Goal: Entertainment & Leisure: Consume media (video, audio)

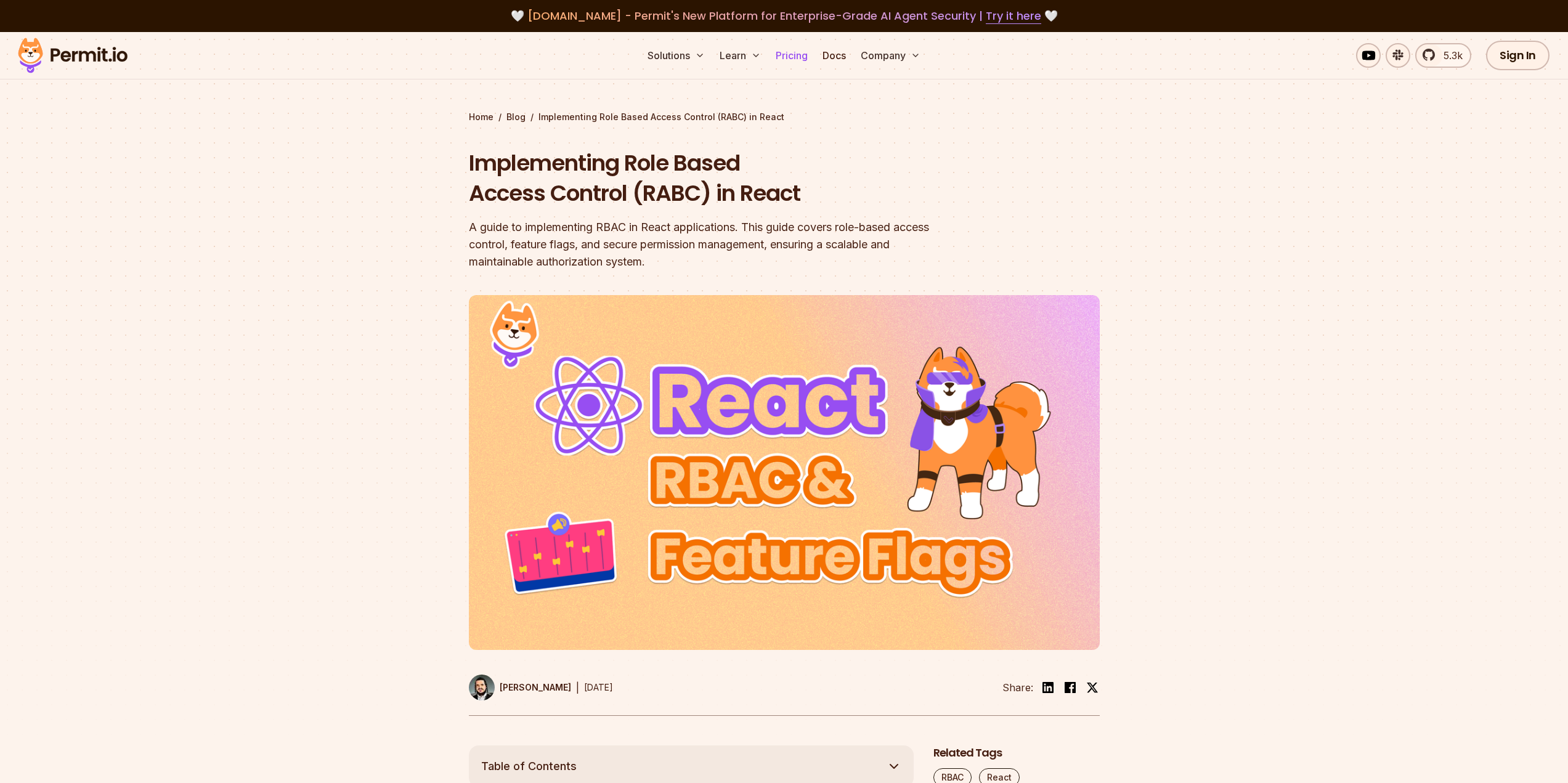
click at [790, 53] on link "Pricing" at bounding box center [792, 55] width 42 height 24
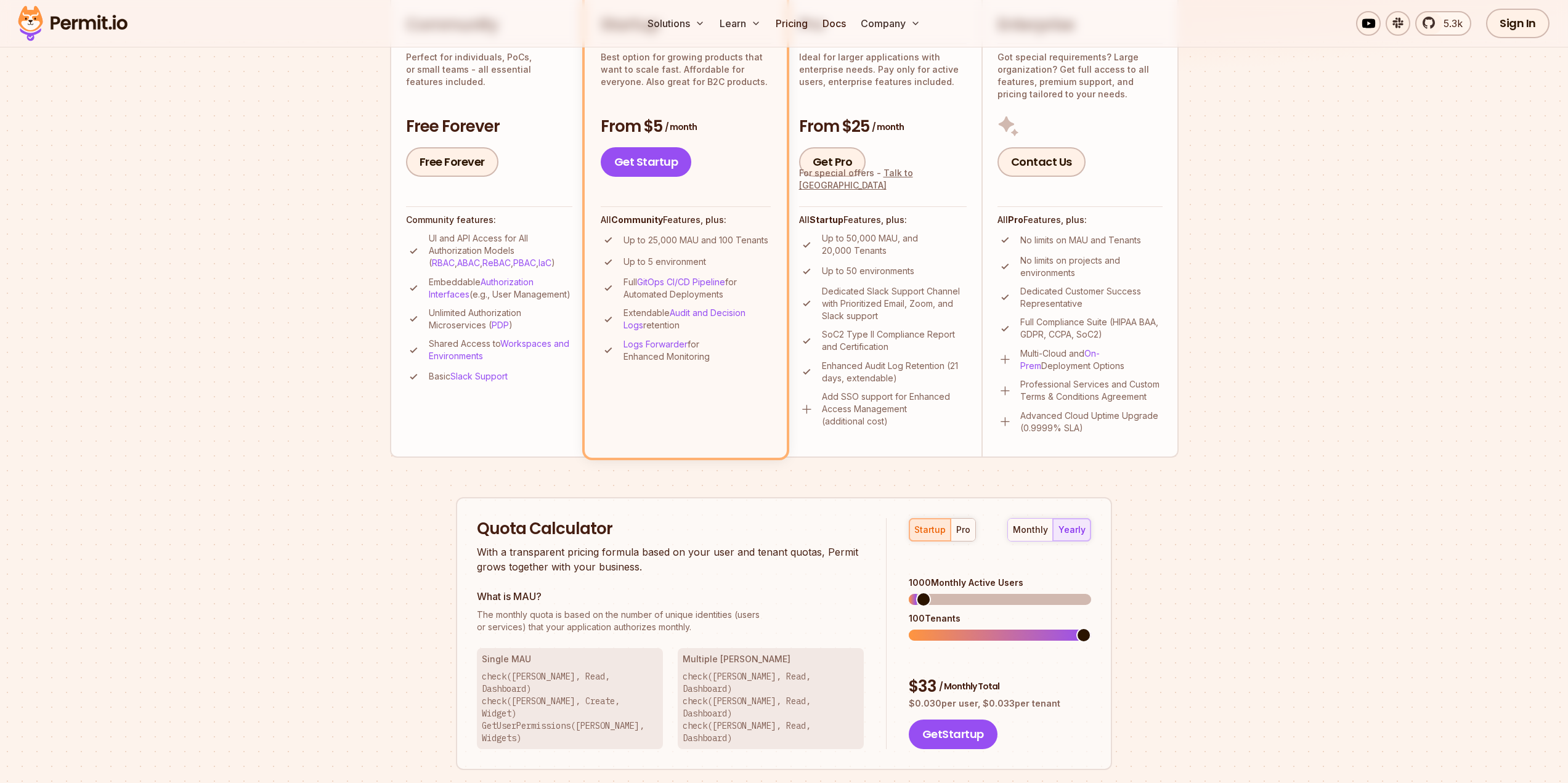
scroll to position [554, 0]
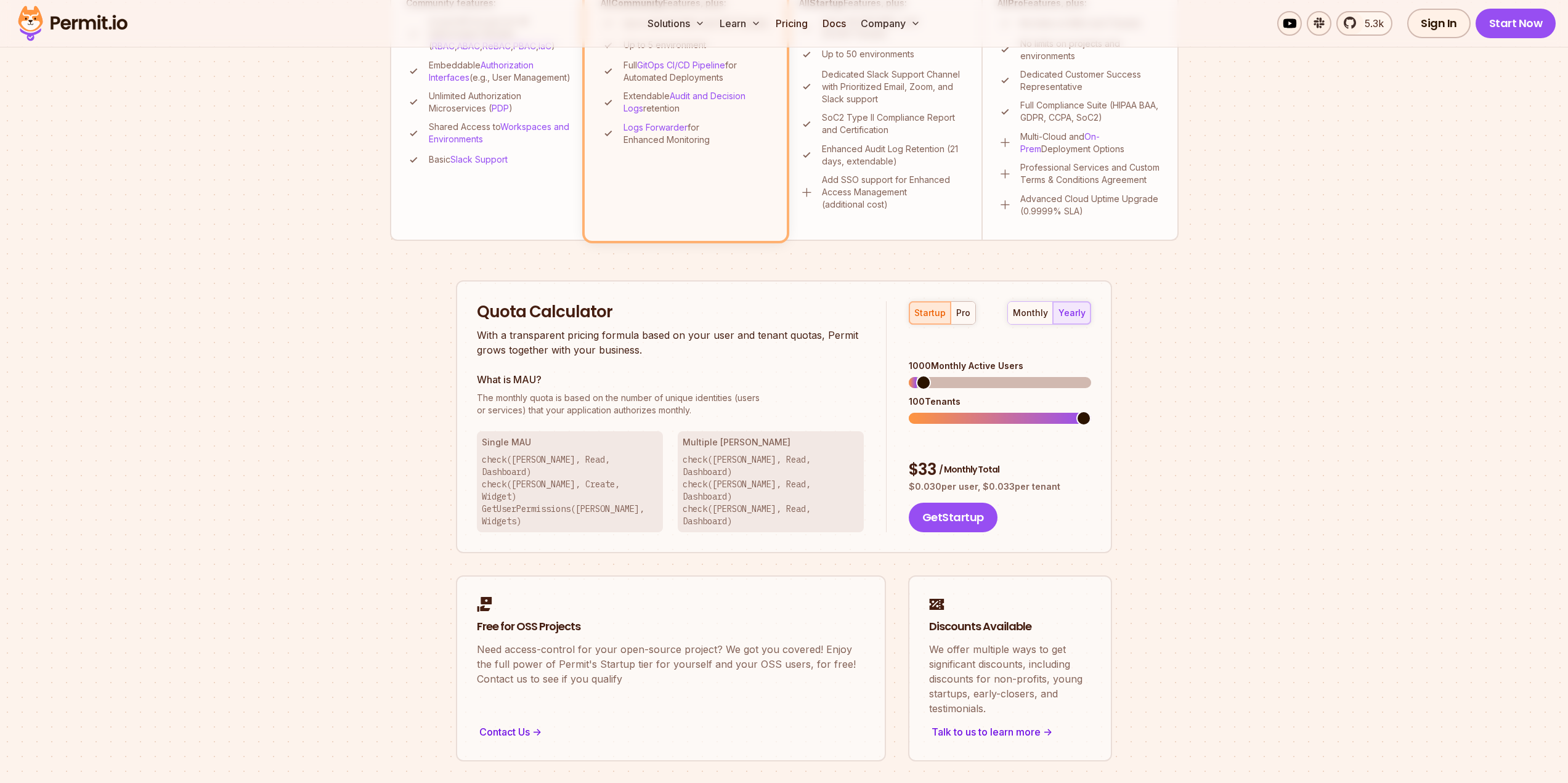
click at [925, 375] on span at bounding box center [924, 383] width 15 height 15
click at [1028, 313] on div "monthly" at bounding box center [1031, 313] width 35 height 13
click at [1070, 313] on div "yearly" at bounding box center [1072, 313] width 27 height 13
click at [1091, 375] on span at bounding box center [1084, 383] width 15 height 15
click at [1091, 411] on span at bounding box center [1084, 419] width 15 height 15
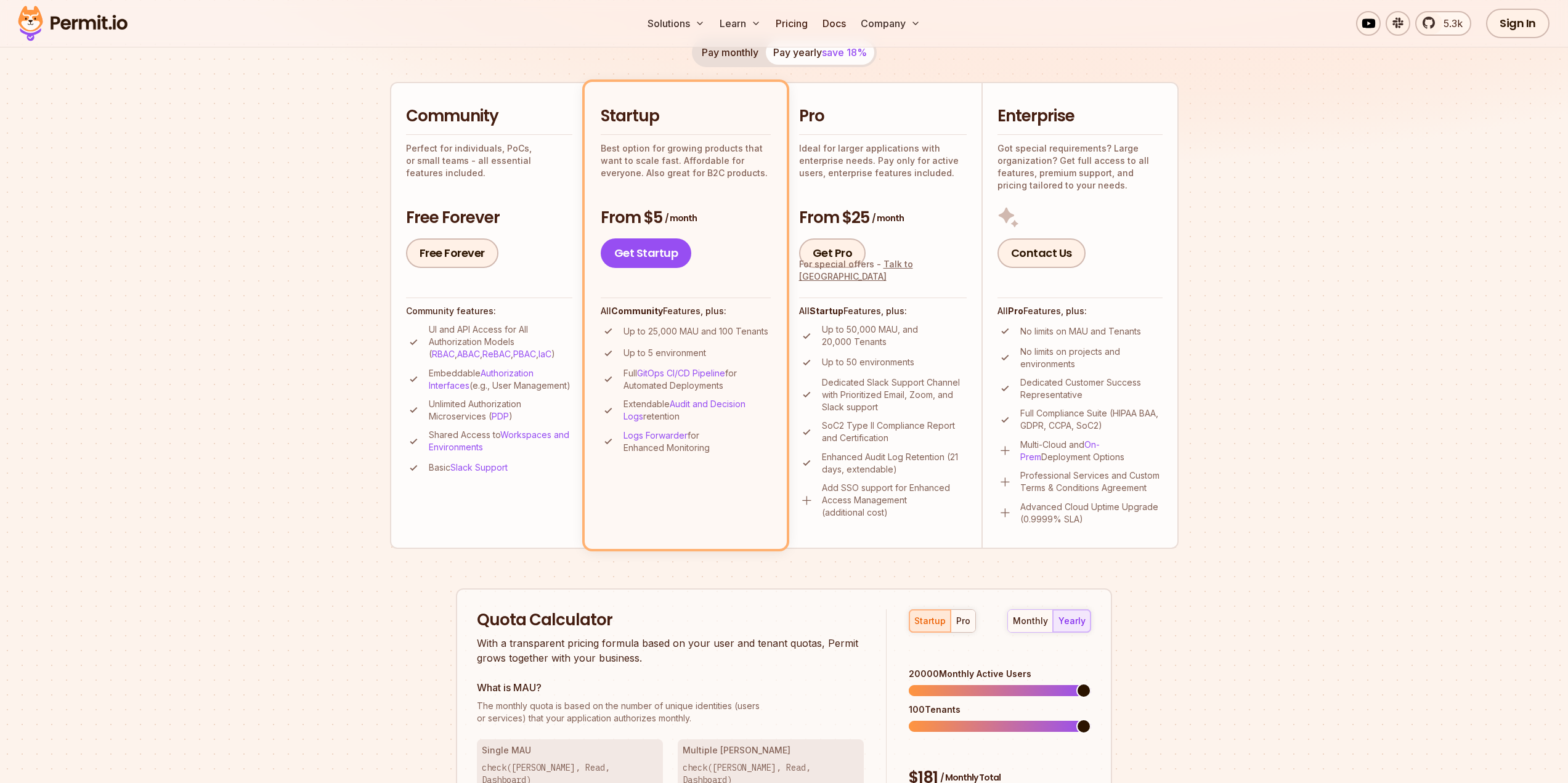
scroll to position [0, 0]
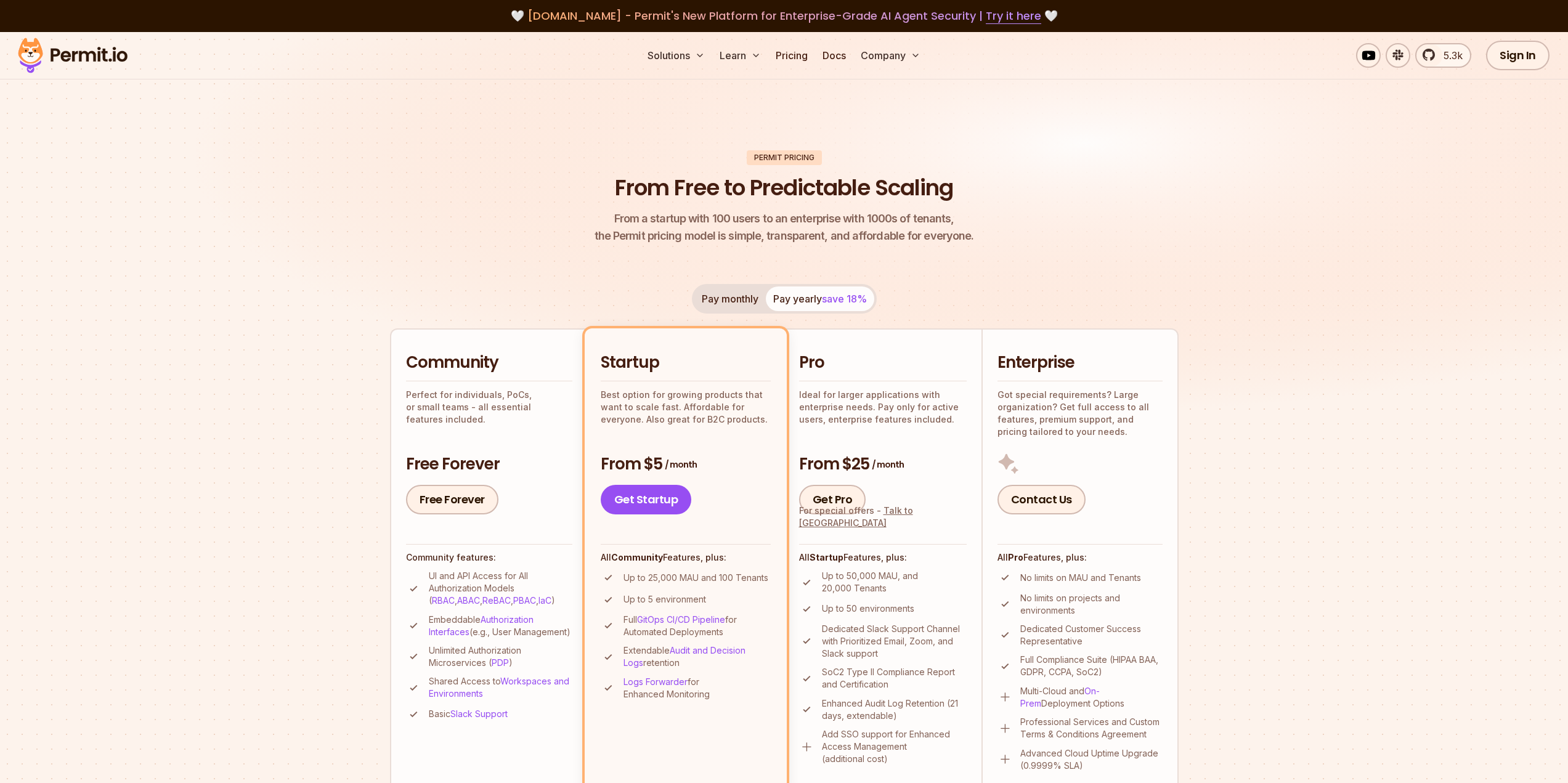
click at [906, 492] on div "Get Pro For special offers - Talk to us" at bounding box center [883, 499] width 167 height 29
click at [739, 88] on link "Videos" at bounding box center [776, 93] width 122 height 34
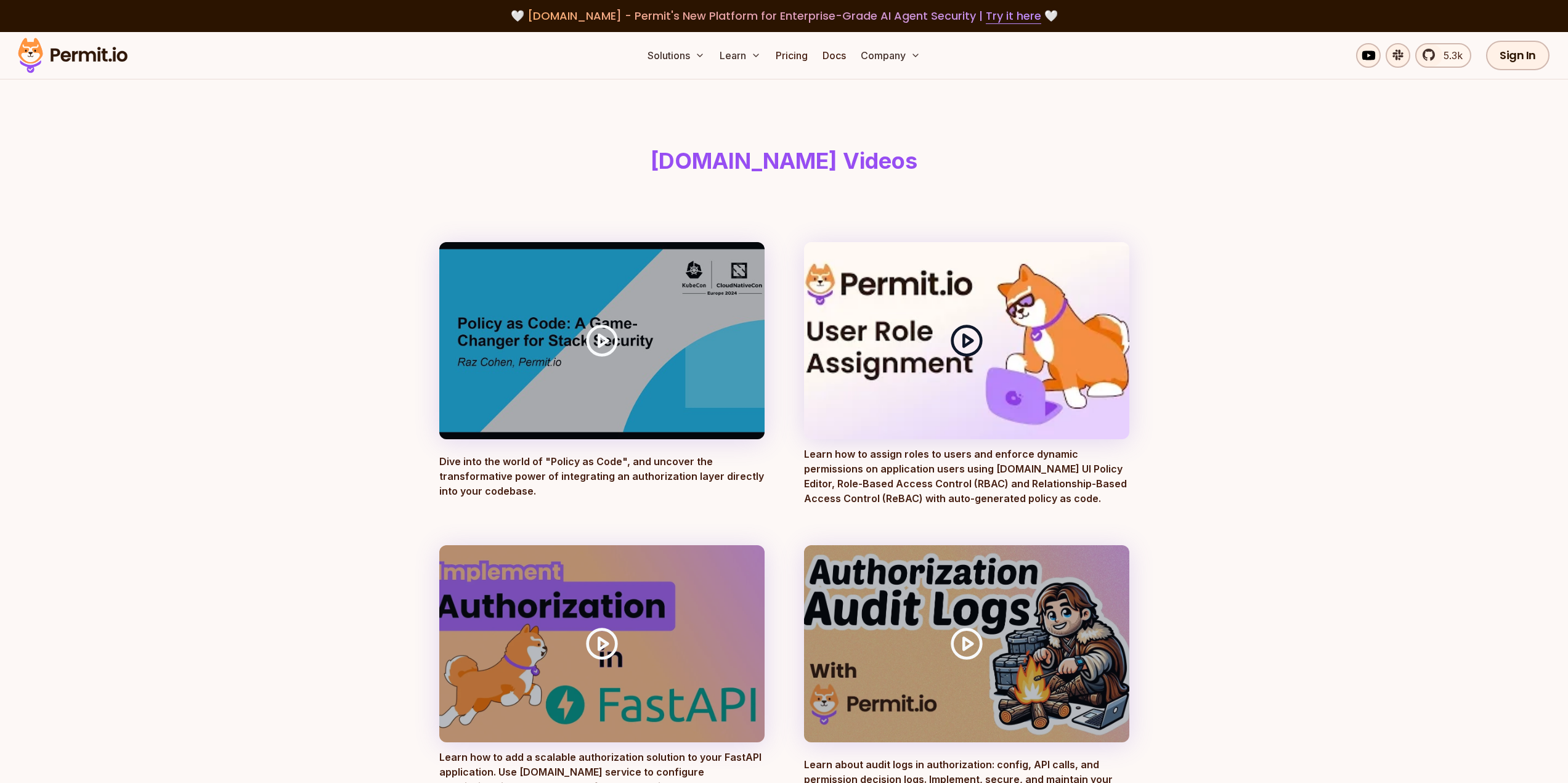
click at [957, 332] on icon at bounding box center [966, 340] width 34 height 34
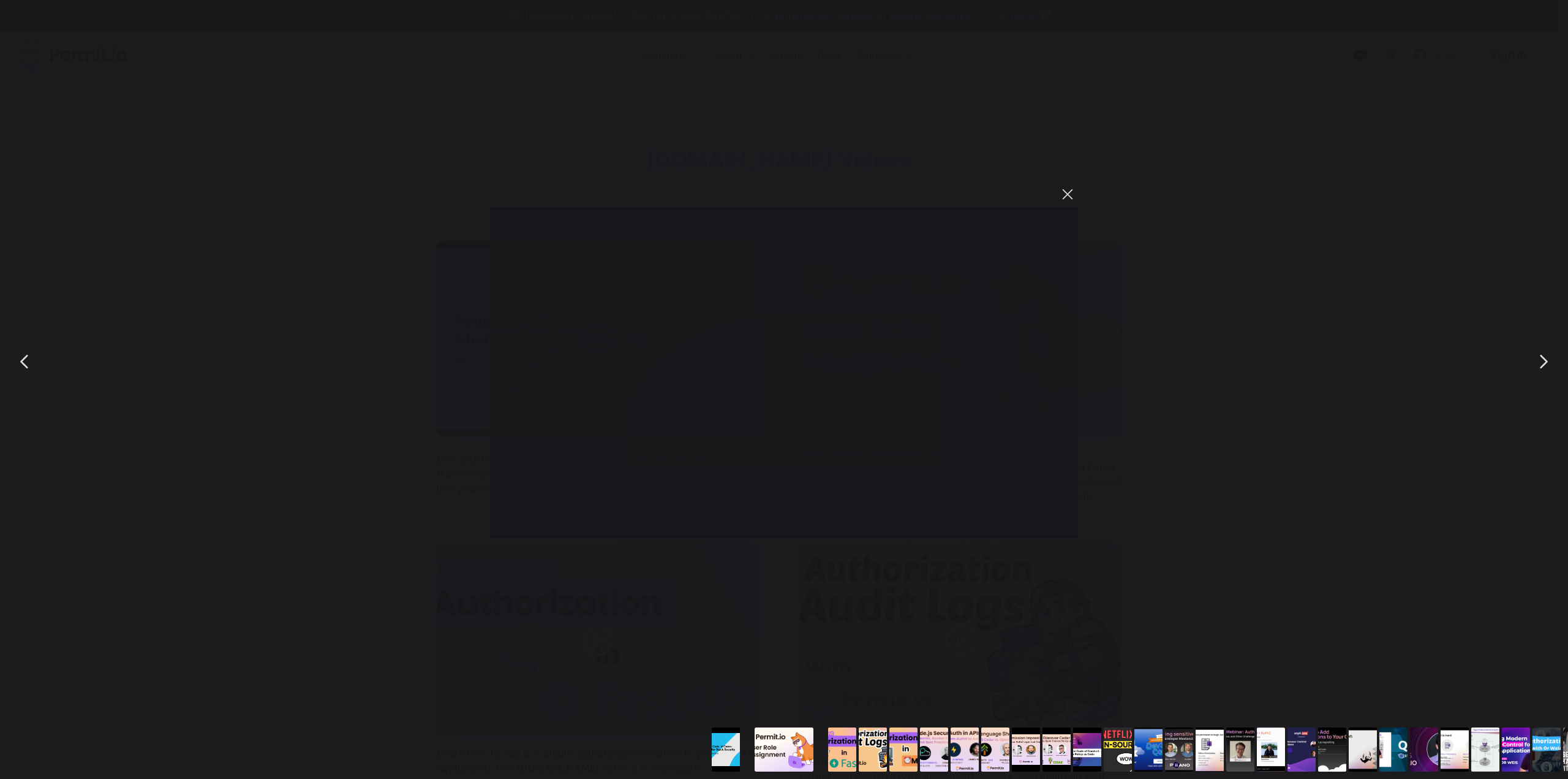
click at [1066, 195] on button "You can close this modal content with the ESC key" at bounding box center [1067, 194] width 21 height 21
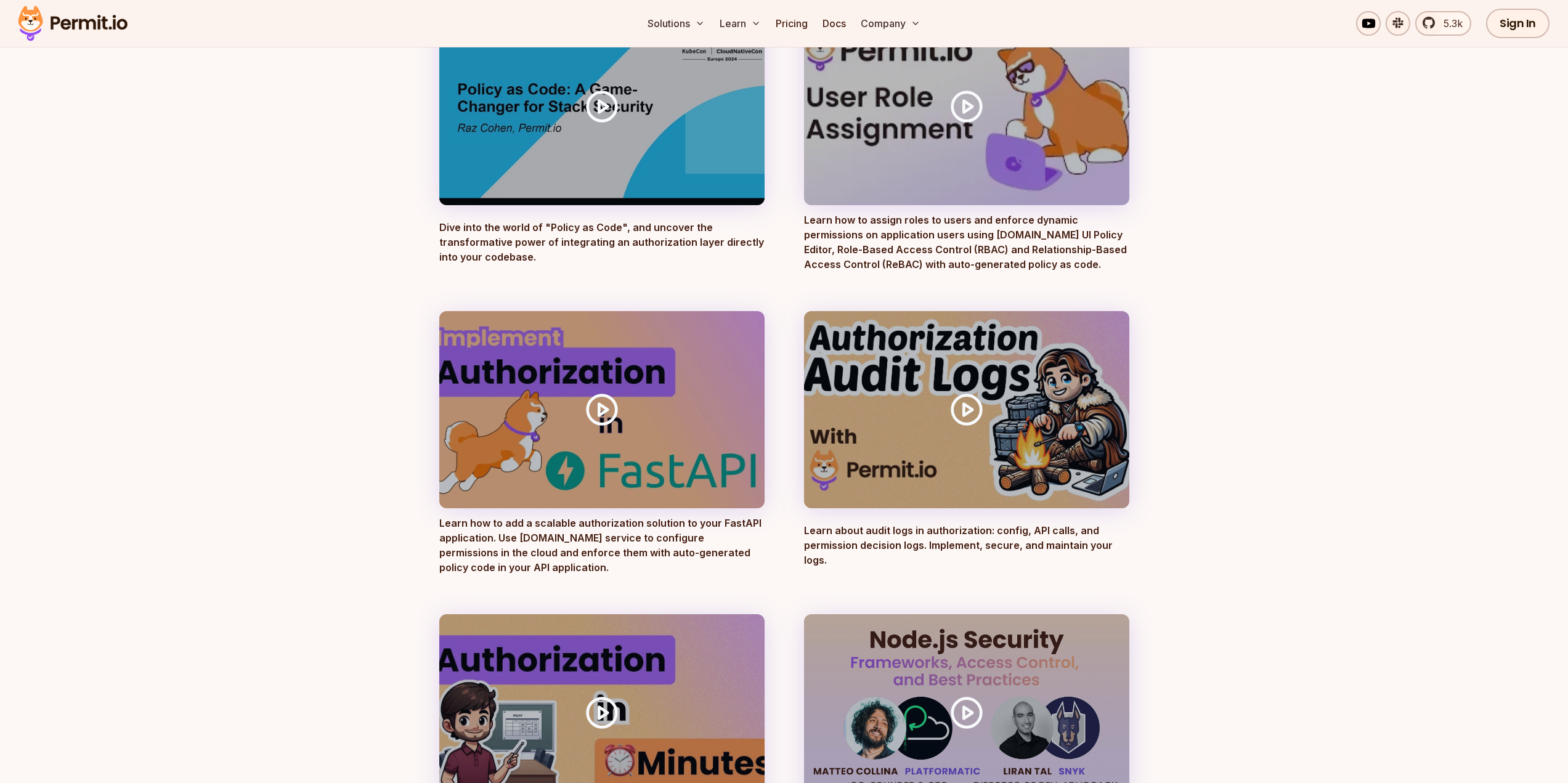
scroll to position [247, 0]
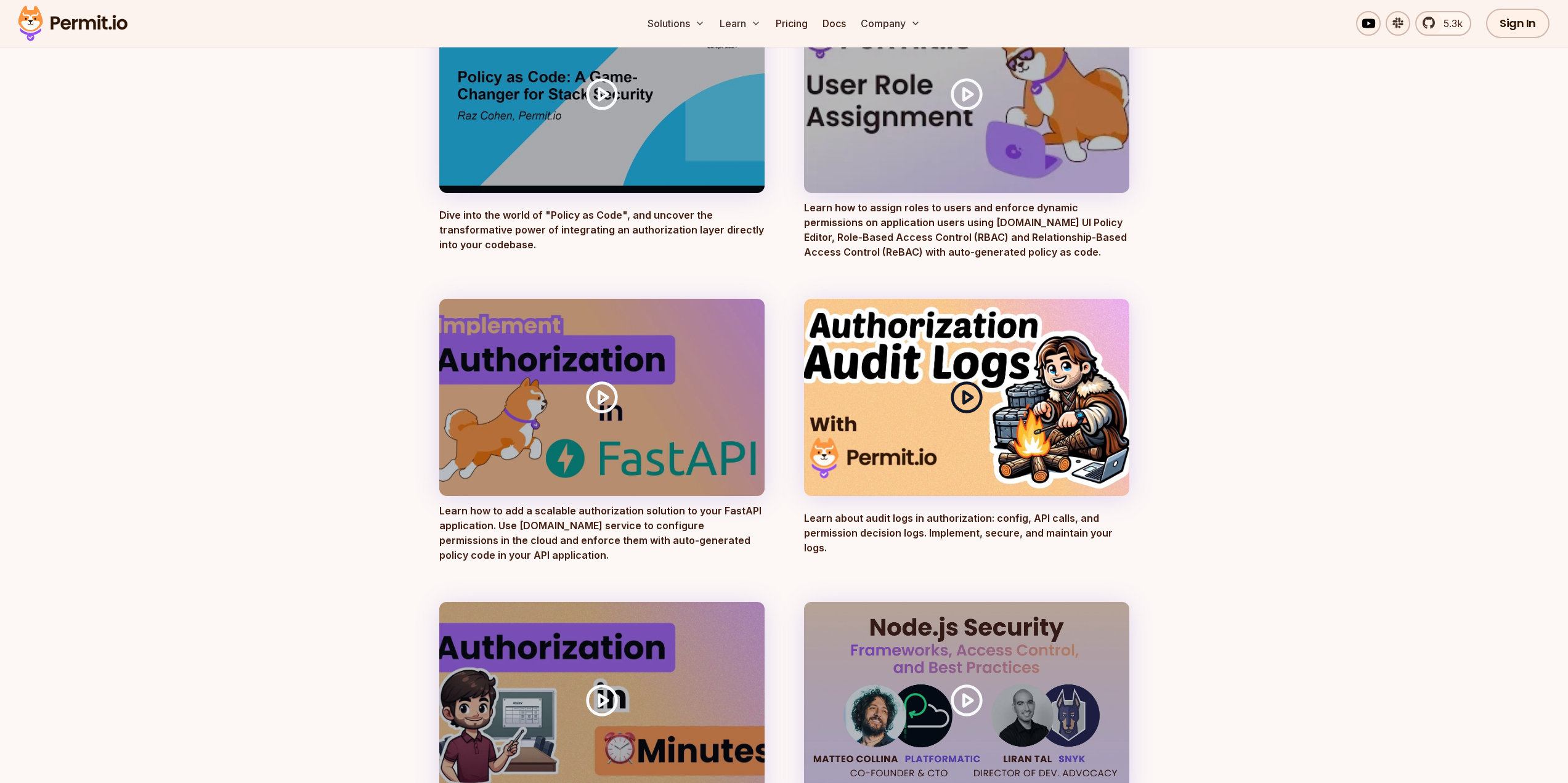
click at [970, 392] on icon at bounding box center [966, 397] width 34 height 34
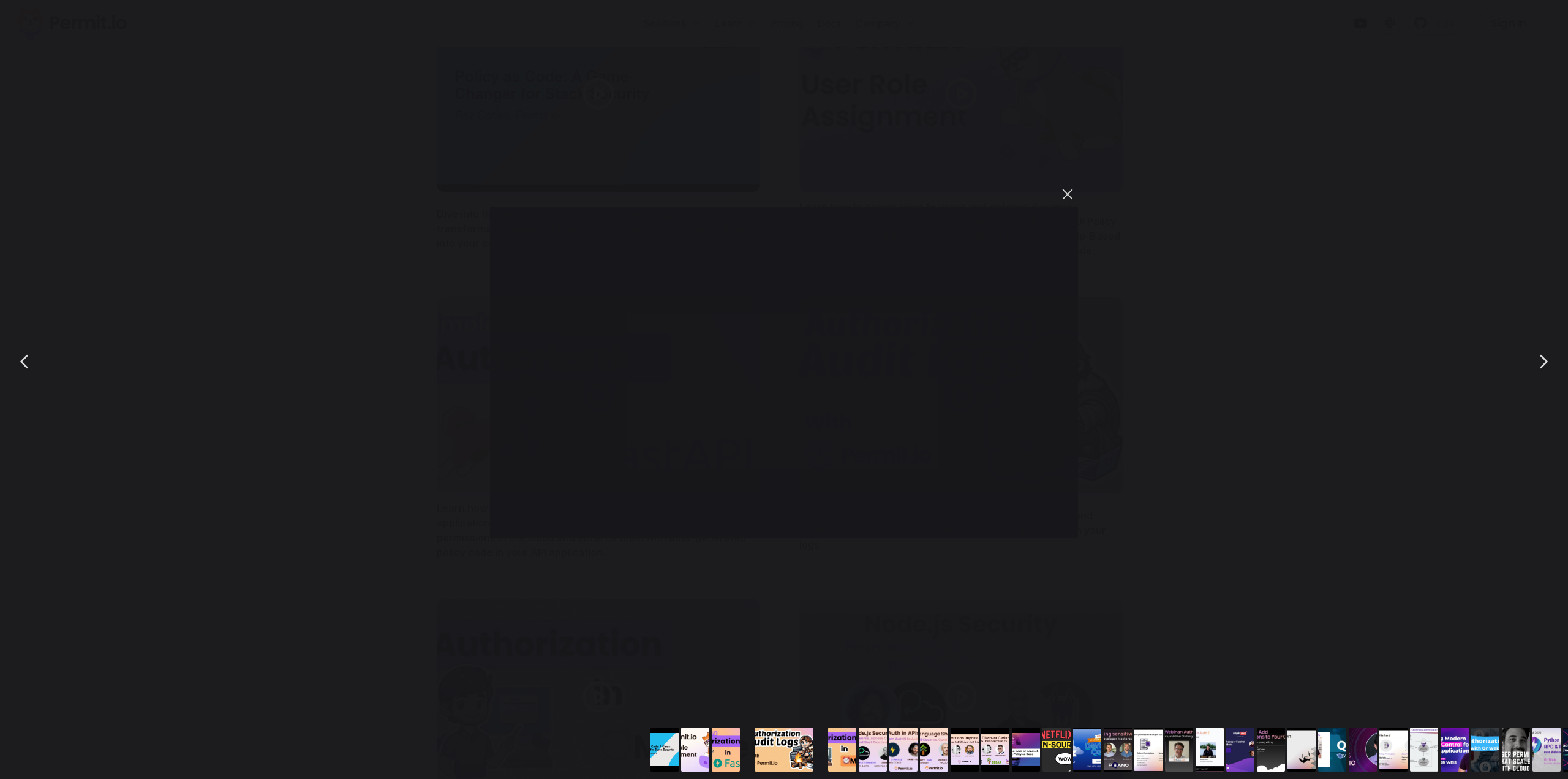
click at [1067, 192] on button "You can close this modal content with the ESC key" at bounding box center [1067, 194] width 21 height 21
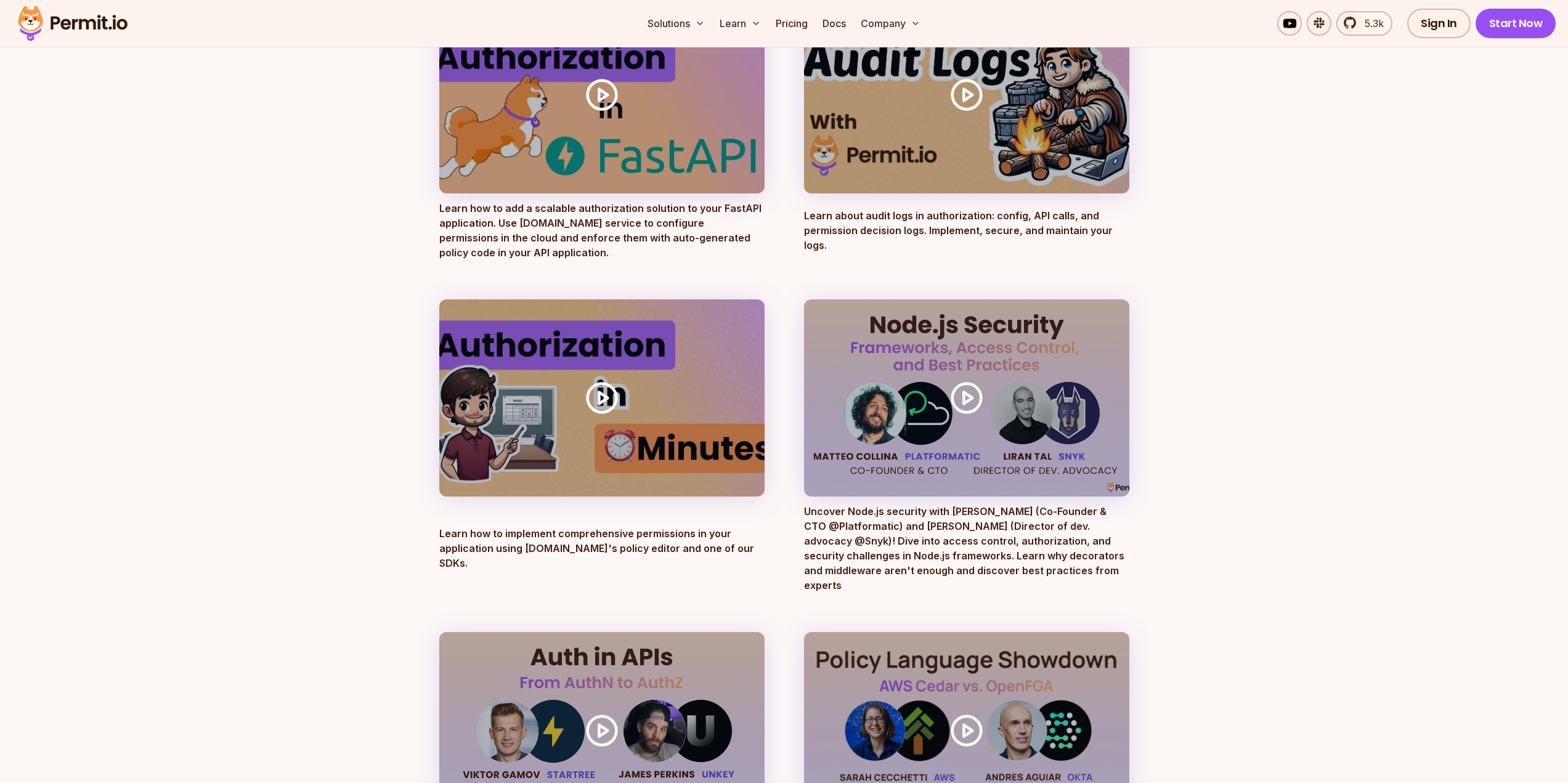
scroll to position [554, 0]
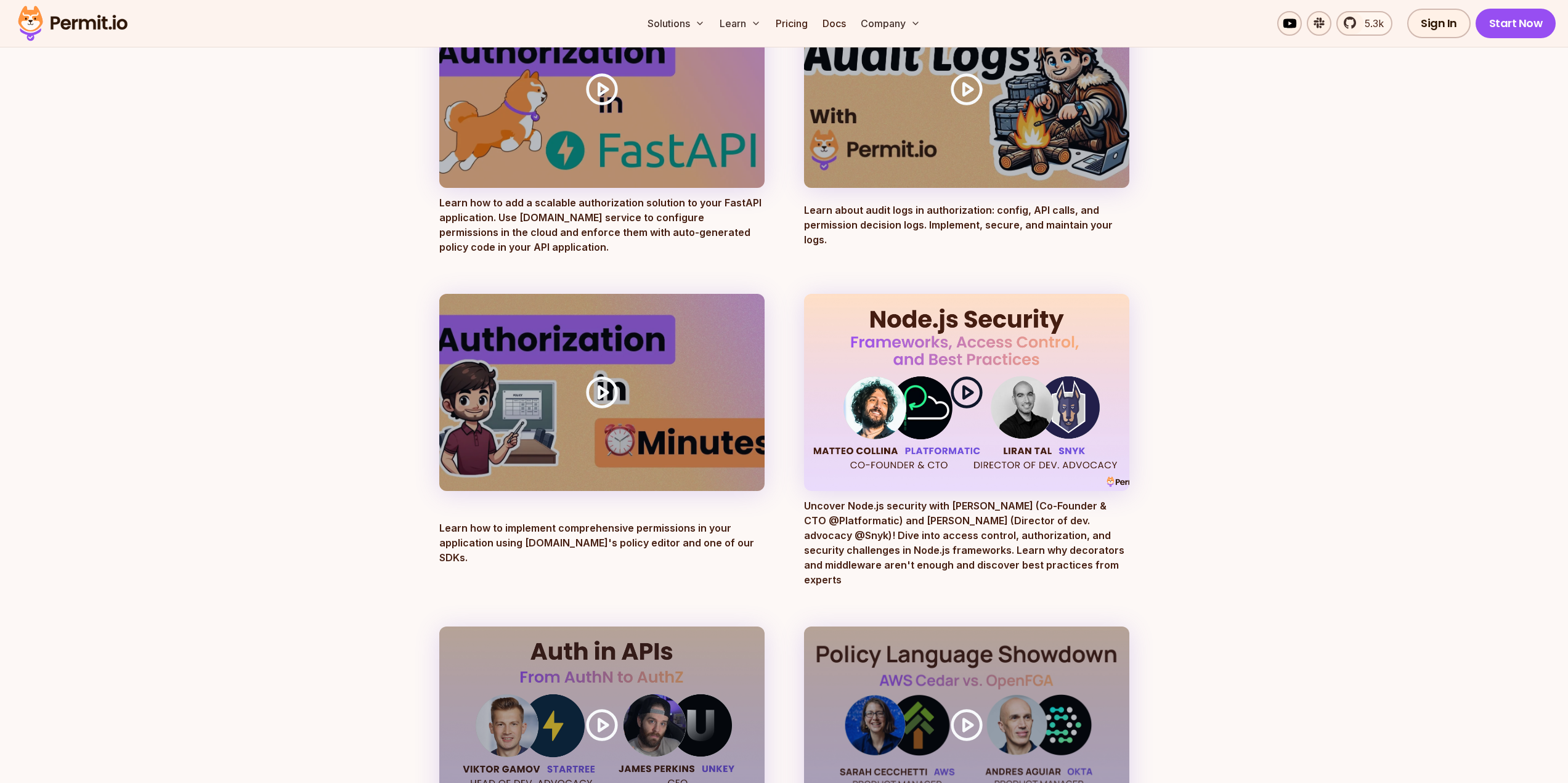
click at [965, 397] on polygon at bounding box center [968, 392] width 8 height 12
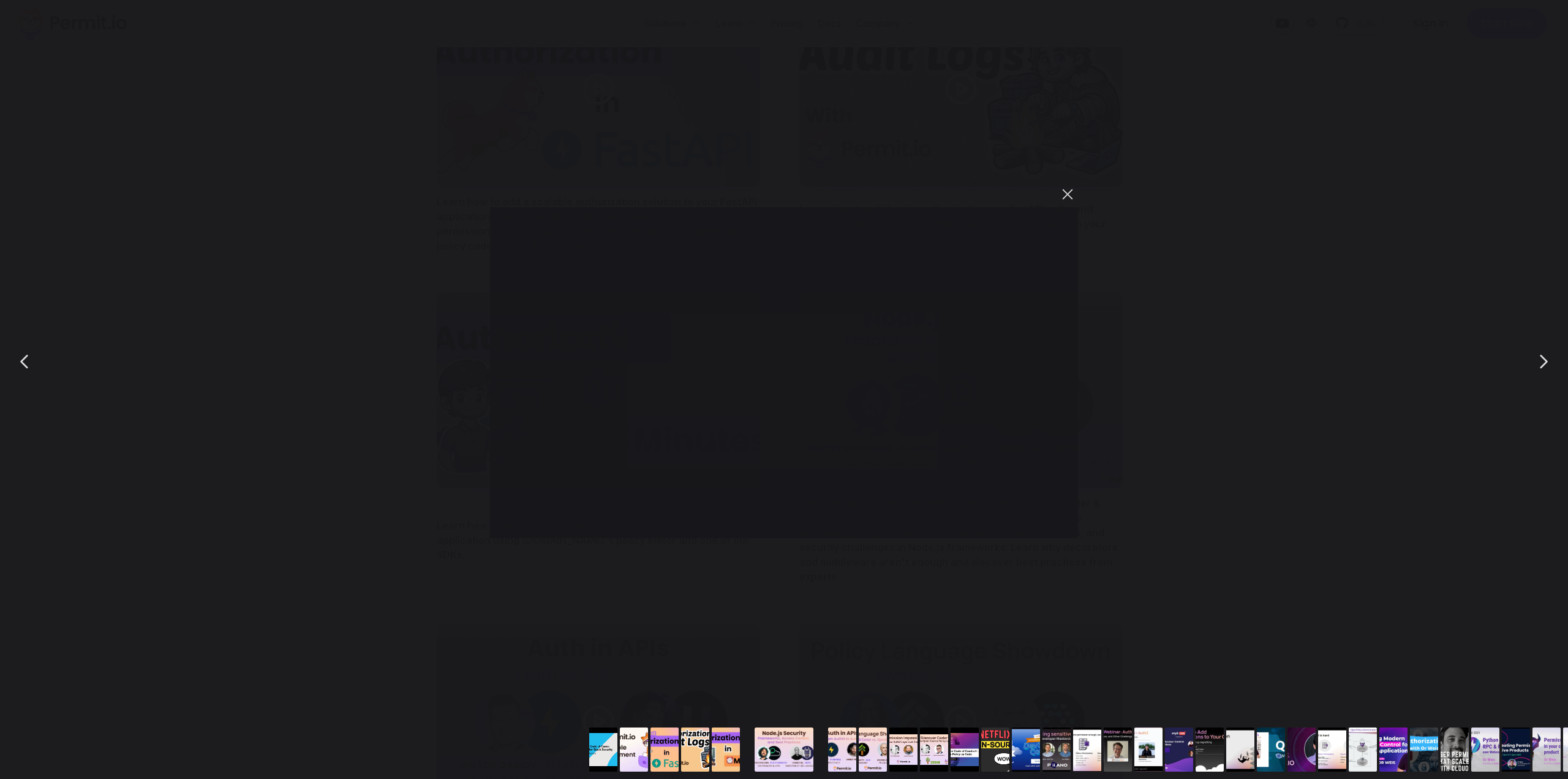
click at [1069, 195] on button "You can close this modal content with the ESC key" at bounding box center [1067, 194] width 21 height 21
